Goal: Transaction & Acquisition: Book appointment/travel/reservation

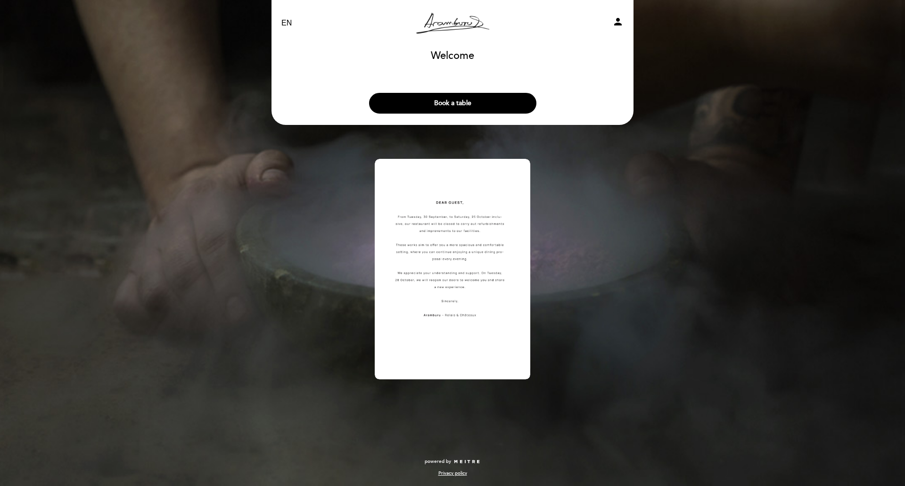
drag, startPoint x: 424, startPoint y: 98, endPoint x: 623, endPoint y: 172, distance: 212.4
click at [623, 172] on div "EN ES PT [PERSON_NAME] Resto person Welcome Welcome, Change user Book a table S…" at bounding box center [452, 194] width 376 height 389
click at [470, 96] on button "Book a table" at bounding box center [452, 103] width 167 height 21
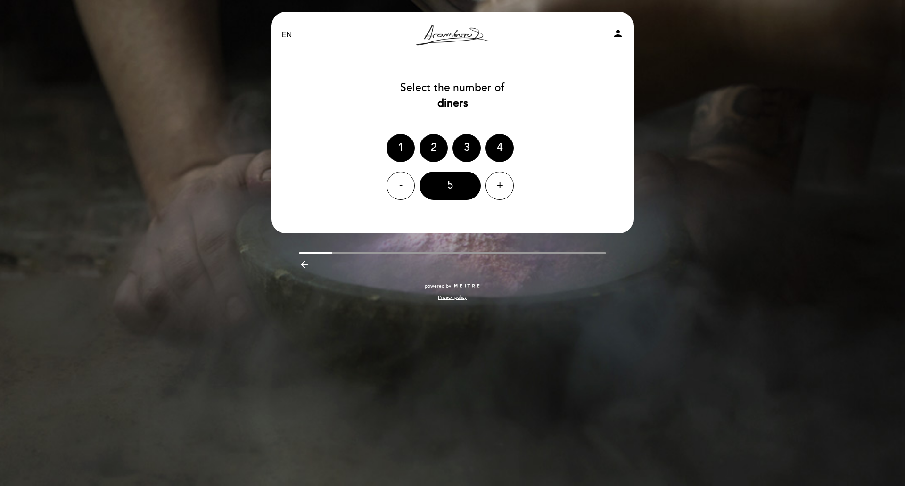
click at [432, 142] on div "2" at bounding box center [434, 148] width 28 height 28
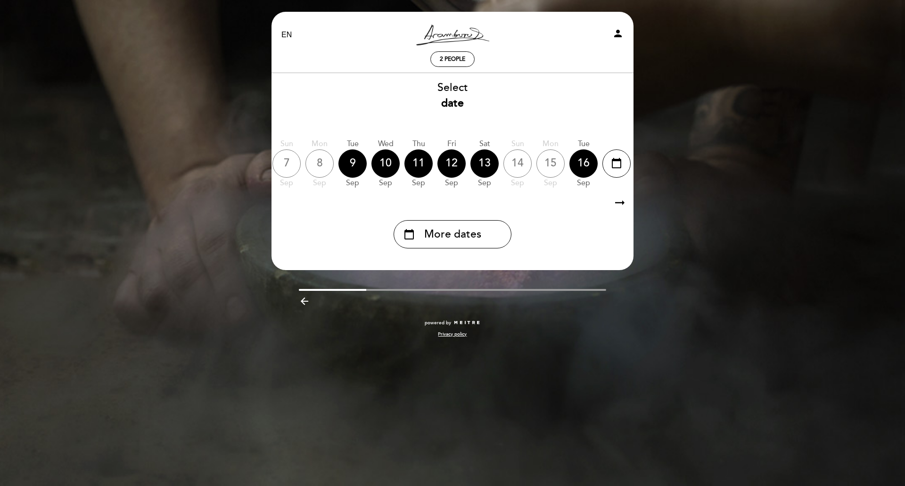
scroll to position [0, 277]
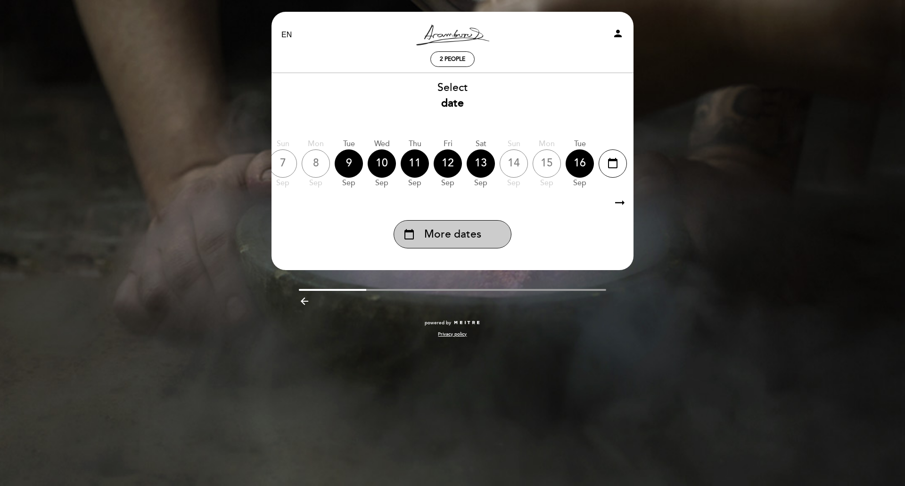
click at [460, 232] on span "More dates" at bounding box center [452, 235] width 57 height 16
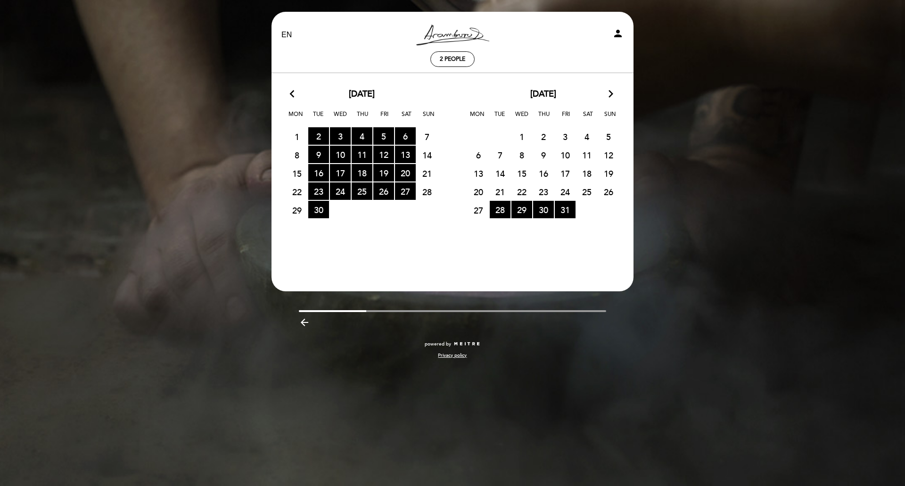
click at [608, 97] on icon "arrow_forward_ios" at bounding box center [611, 94] width 8 height 12
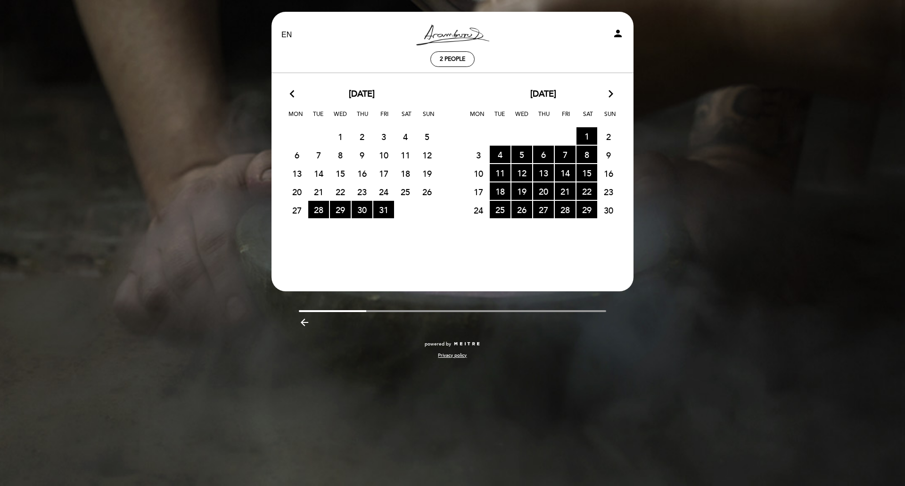
click at [608, 97] on icon "arrow_forward_ios" at bounding box center [611, 94] width 8 height 12
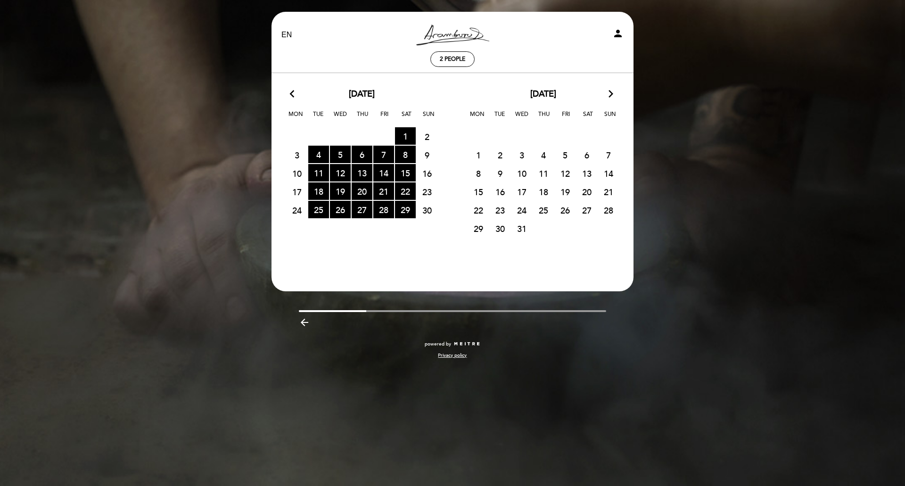
click at [610, 96] on icon "arrow_forward_ios" at bounding box center [611, 94] width 8 height 12
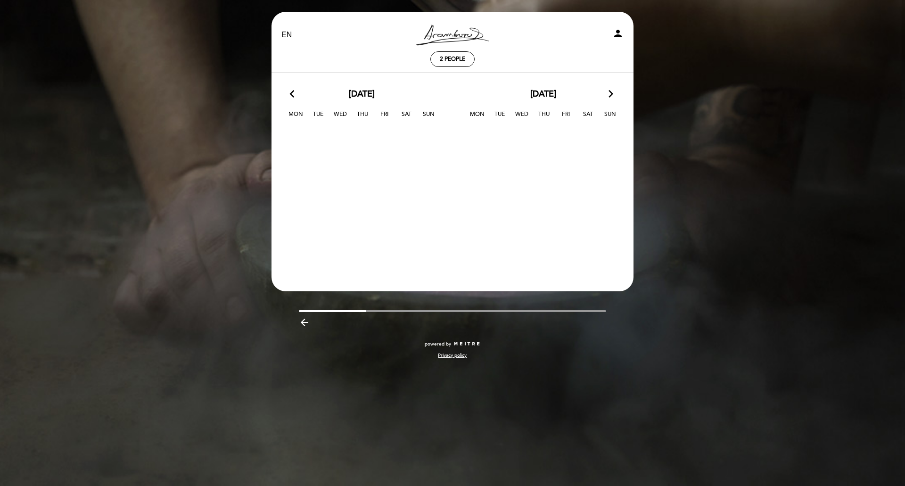
click at [291, 91] on icon "arrow_back_ios" at bounding box center [294, 94] width 8 height 12
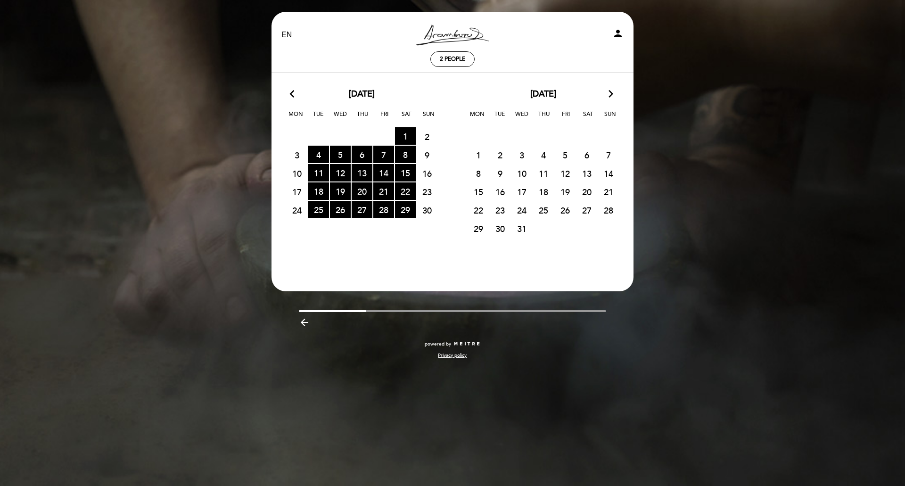
click at [503, 190] on span "16" at bounding box center [500, 191] width 21 height 17
click at [406, 206] on span "29 RESERVATIONS AVAILABLE" at bounding box center [405, 209] width 21 height 17
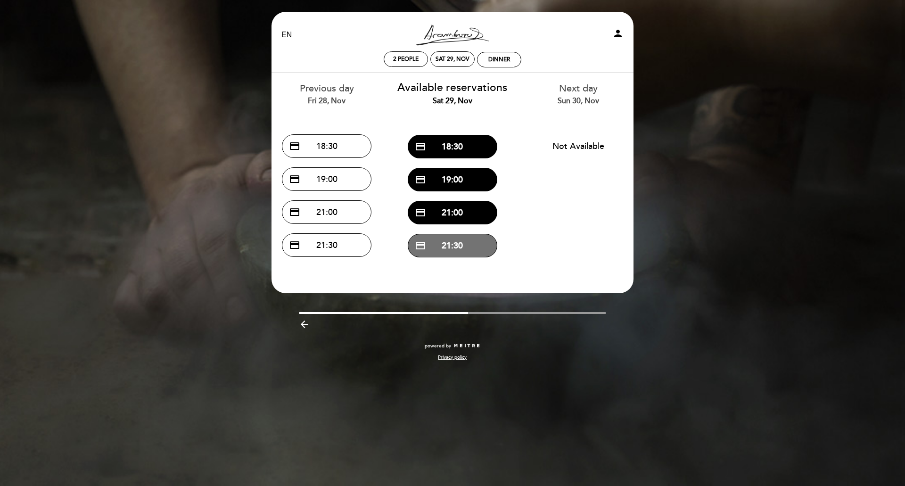
click at [432, 240] on button "credit_card 21:30" at bounding box center [453, 246] width 90 height 24
